Goal: Navigation & Orientation: Understand site structure

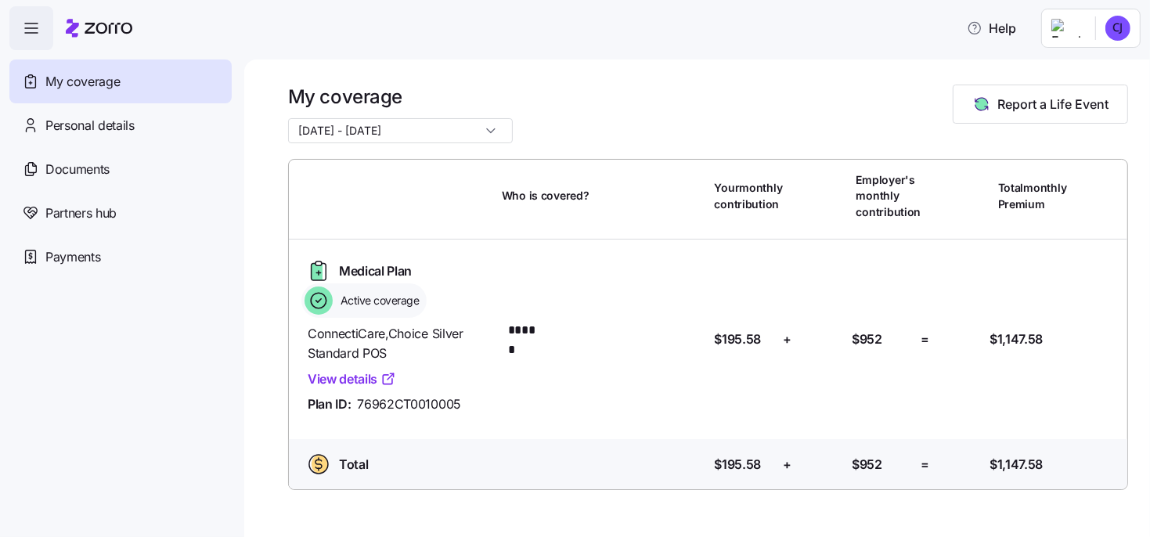
click at [354, 377] on link "View details" at bounding box center [352, 379] width 88 height 20
click at [109, 128] on span "Personal details" at bounding box center [89, 126] width 89 height 20
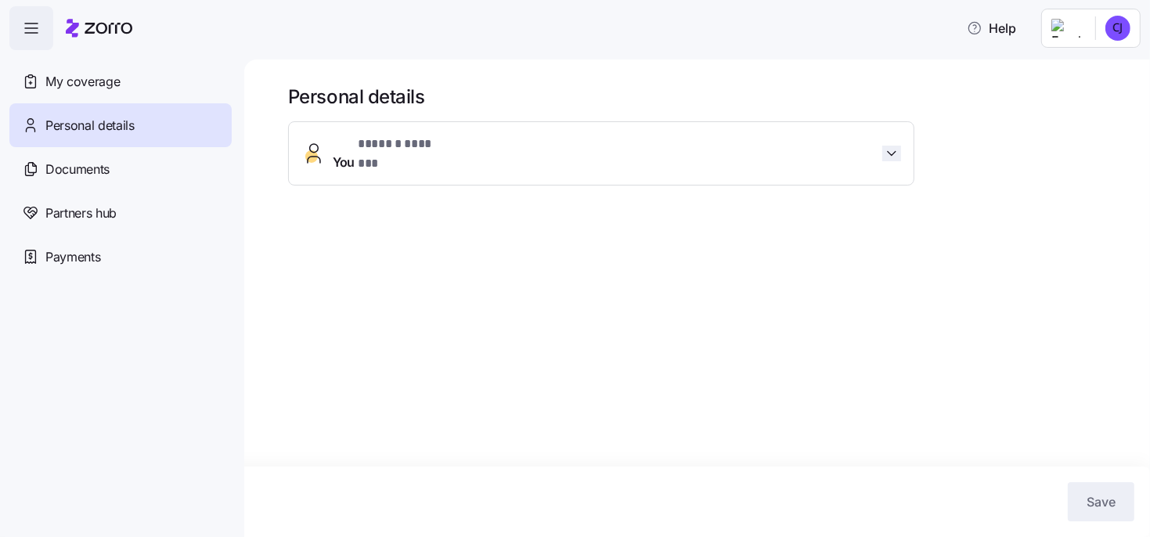
click at [896, 146] on icon "button" at bounding box center [892, 154] width 16 height 16
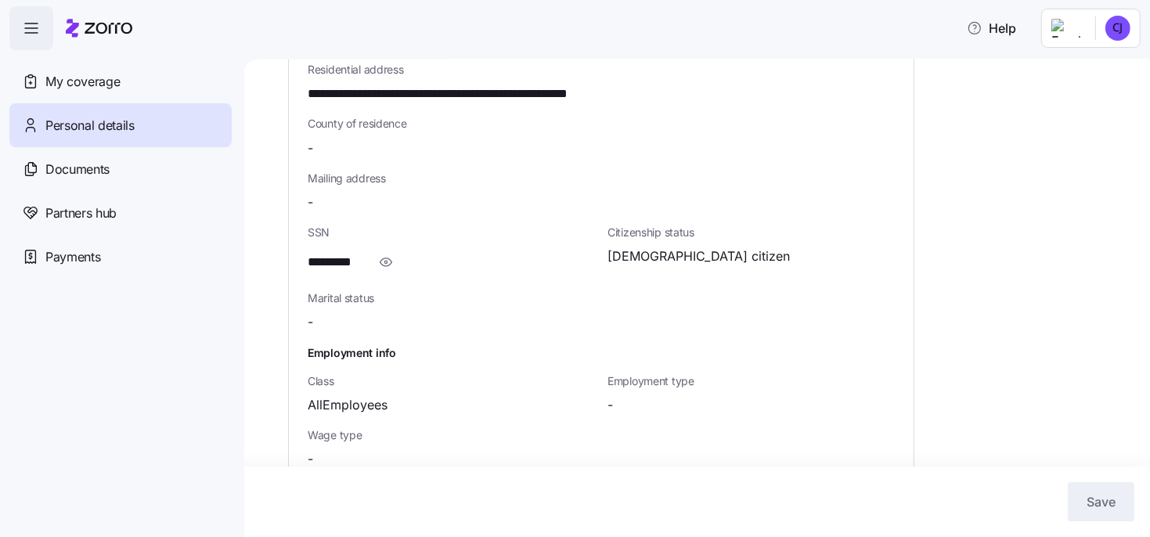
scroll to position [514, 0]
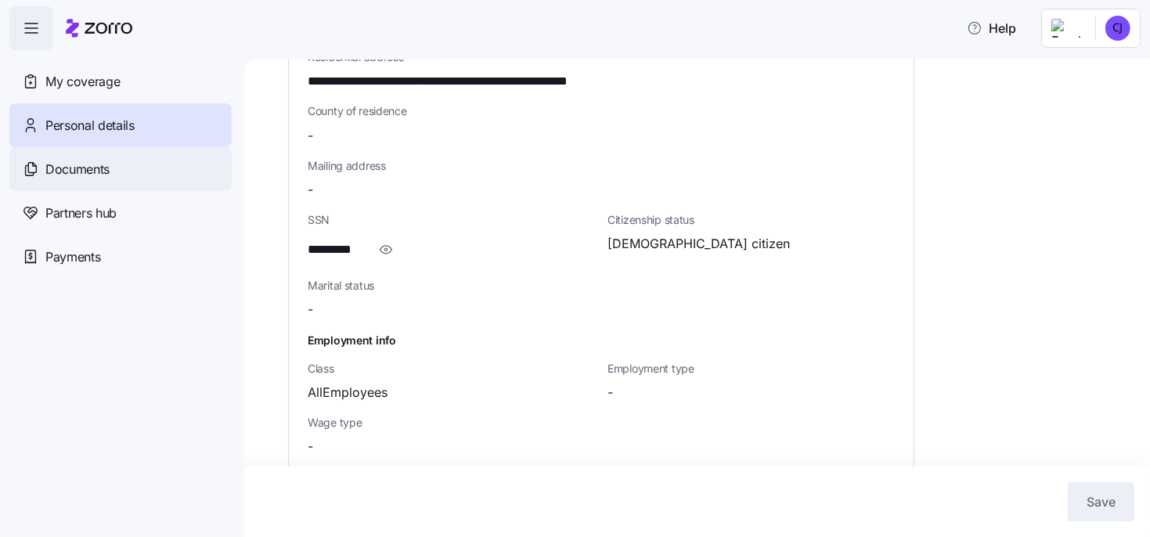
click at [96, 171] on span "Documents" at bounding box center [77, 170] width 64 height 20
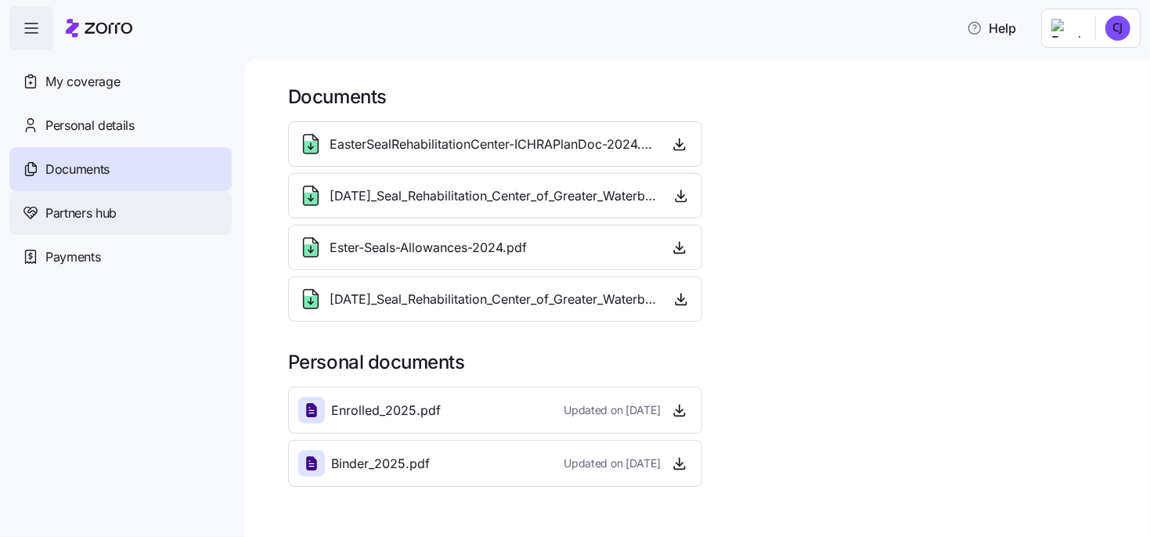
click at [83, 211] on span "Partners hub" at bounding box center [80, 214] width 71 height 20
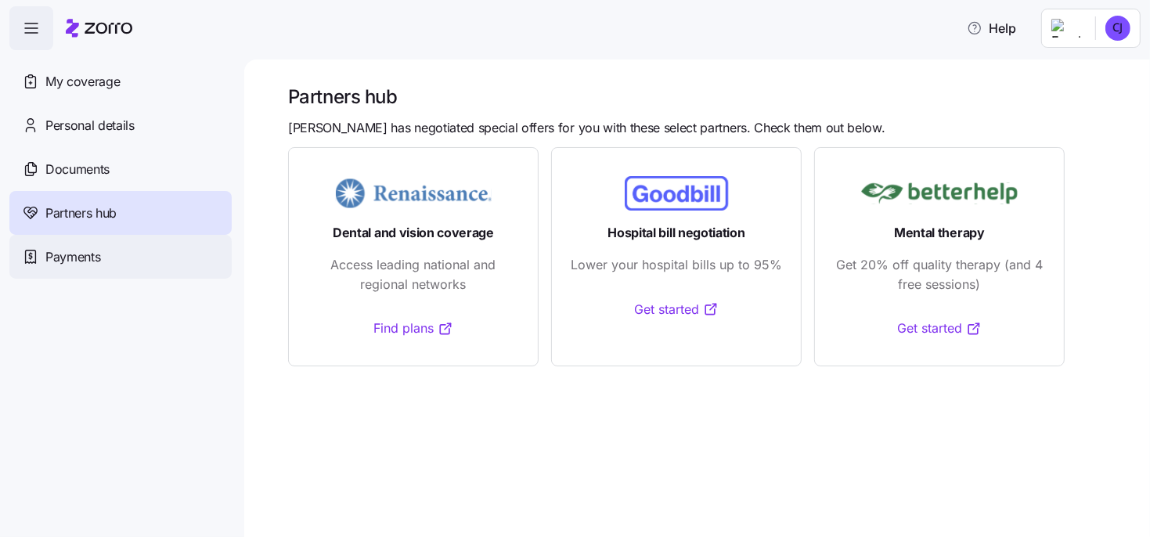
click at [88, 255] on span "Payments" at bounding box center [72, 257] width 55 height 20
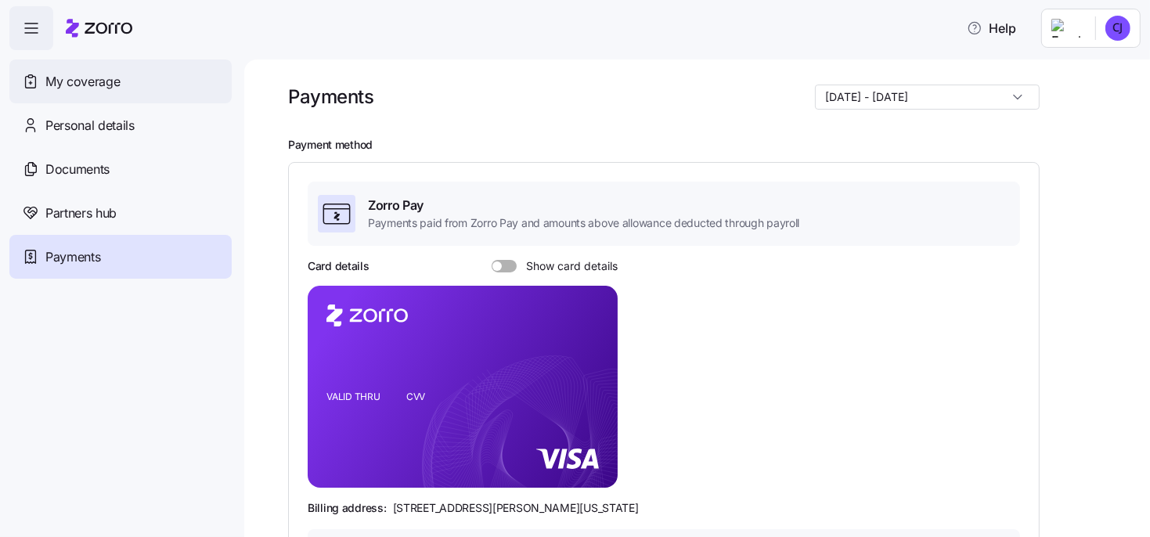
click at [103, 78] on span "My coverage" at bounding box center [82, 82] width 74 height 20
